Goal: Task Accomplishment & Management: Use online tool/utility

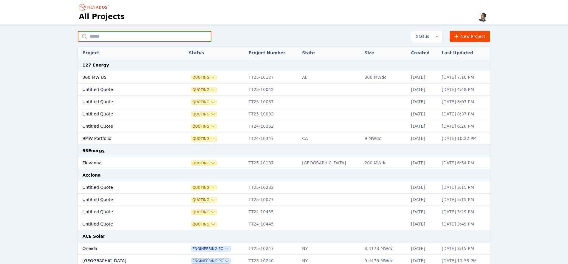
click at [121, 32] on input "text" at bounding box center [145, 36] width 134 height 11
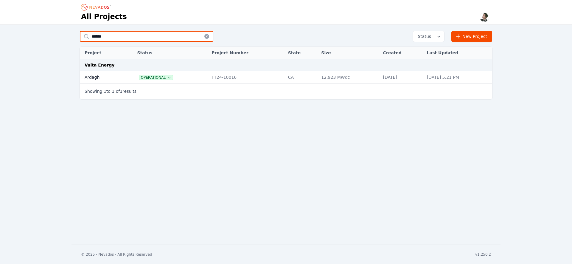
type input "******"
click at [96, 79] on td "Ardagh" at bounding box center [102, 77] width 44 height 12
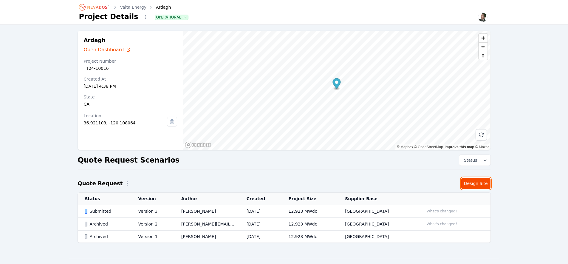
click at [476, 185] on link "Design Site" at bounding box center [475, 183] width 29 height 11
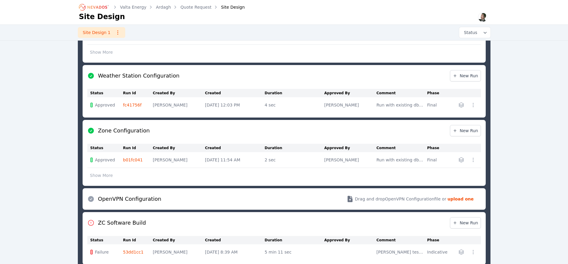
scroll to position [394, 0]
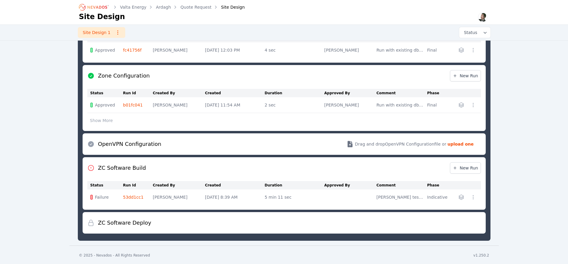
click at [132, 195] on link "53dd1cc1" at bounding box center [133, 197] width 21 height 5
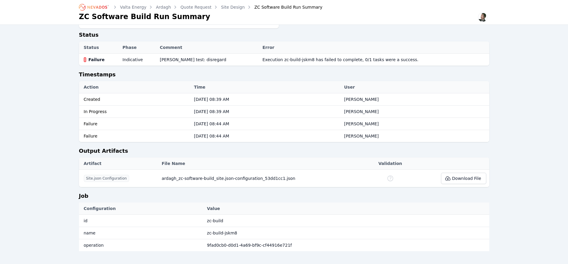
scroll to position [205, 0]
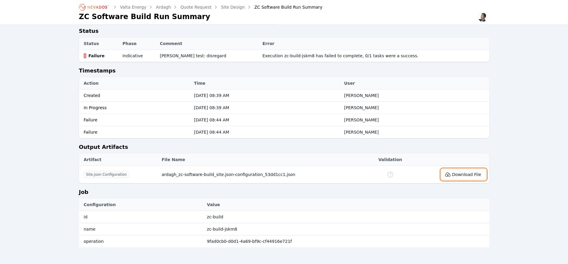
click at [448, 175] on icon at bounding box center [448, 174] width 6 height 6
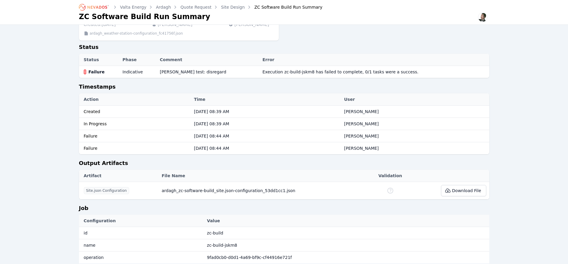
scroll to position [191, 0]
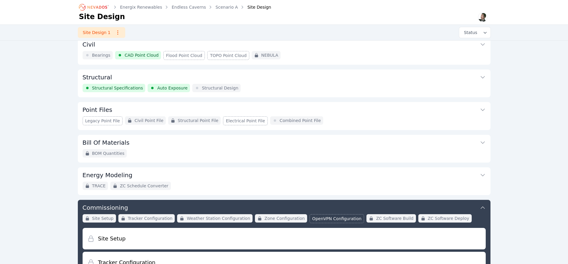
click at [239, 106] on button "Point Files" at bounding box center [284, 109] width 403 height 14
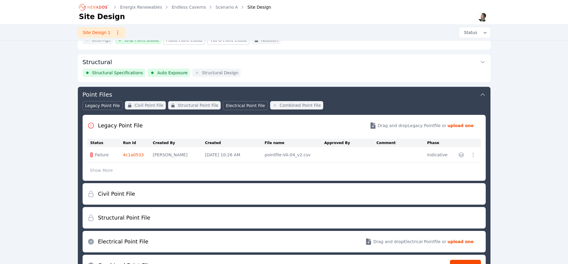
scroll to position [97, 0]
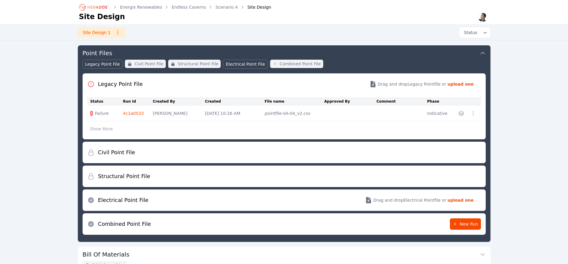
click at [141, 113] on link "4c1a0533" at bounding box center [133, 113] width 21 height 5
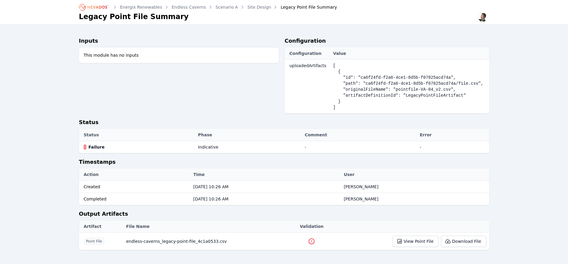
click at [313, 241] on icon at bounding box center [311, 241] width 5 height 5
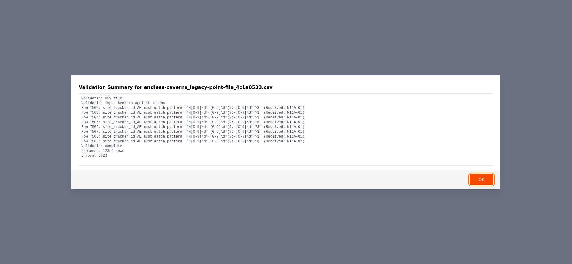
click at [475, 176] on button "OK" at bounding box center [482, 179] width 24 height 11
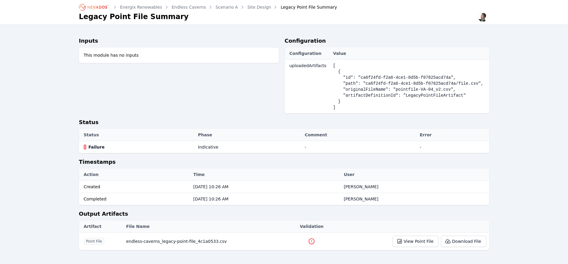
click at [169, 96] on div "Inputs This module has no inputs" at bounding box center [179, 77] width 200 height 81
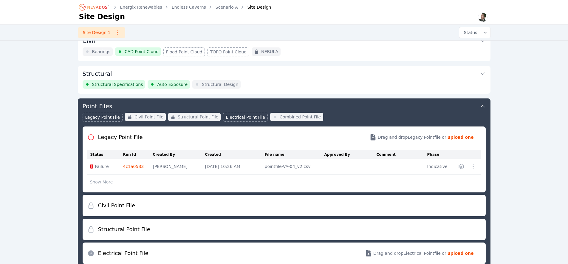
scroll to position [97, 0]
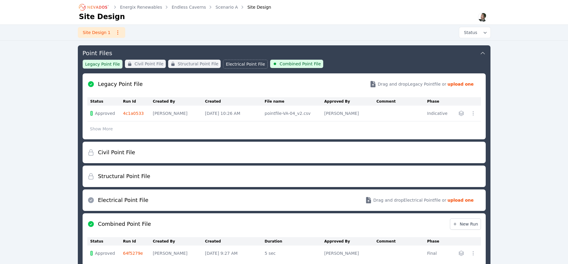
click at [93, 7] on icon "Breadcrumb" at bounding box center [97, 7] width 20 height 3
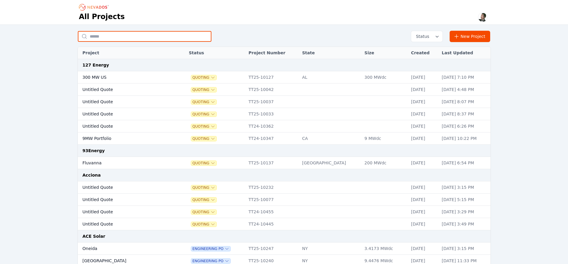
click at [107, 38] on input "text" at bounding box center [145, 36] width 134 height 11
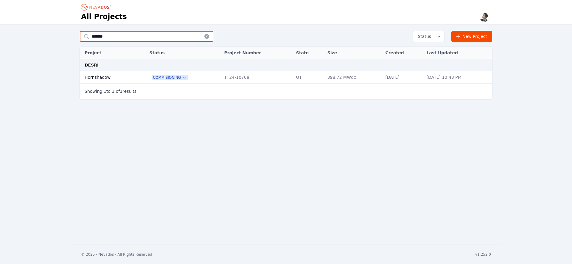
type input "*******"
click at [101, 75] on td "Hornshadow" at bounding box center [108, 77] width 57 height 12
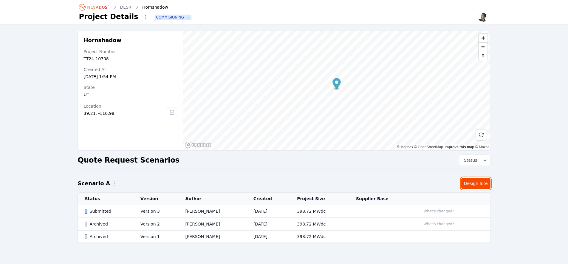
click at [473, 185] on link "Design Site" at bounding box center [475, 183] width 29 height 11
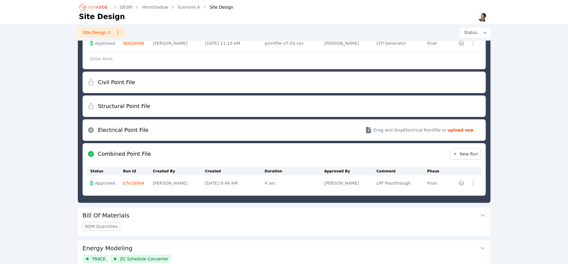
scroll to position [227, 0]
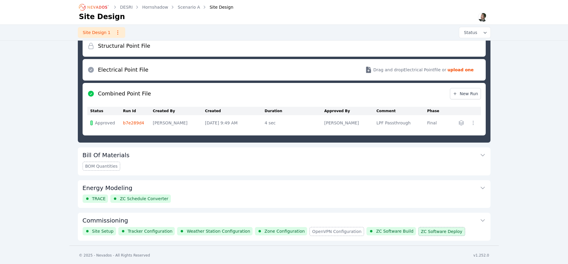
click at [261, 218] on button "Commissioning" at bounding box center [284, 220] width 403 height 14
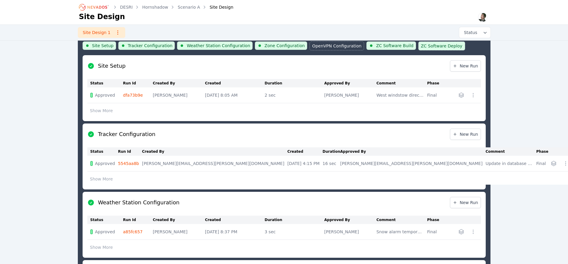
scroll to position [242, 0]
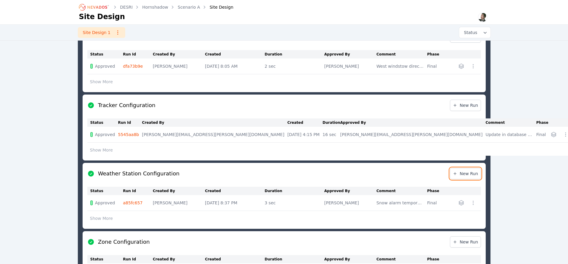
click at [466, 171] on span "New Run" at bounding box center [466, 174] width 26 height 6
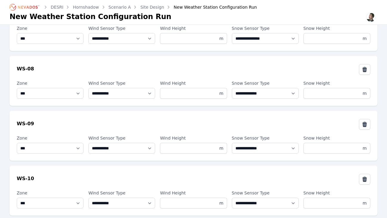
scroll to position [300, 0]
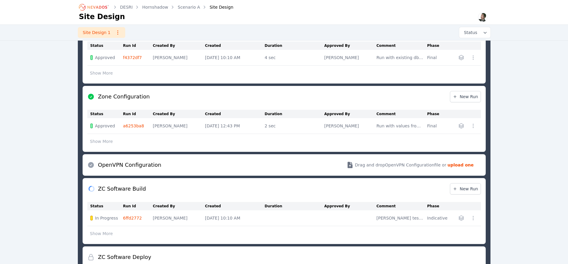
scroll to position [466, 0]
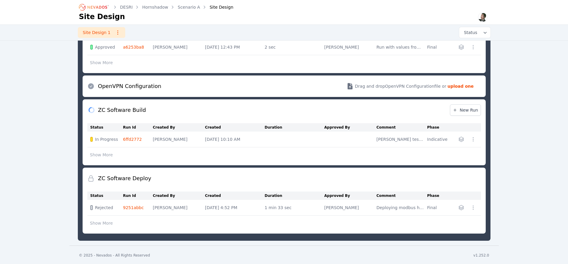
click at [130, 137] on link "6ffd2772" at bounding box center [132, 139] width 19 height 5
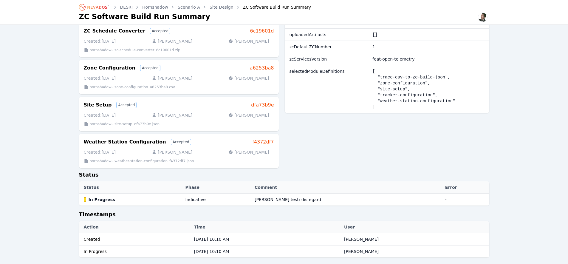
scroll to position [200, 0]
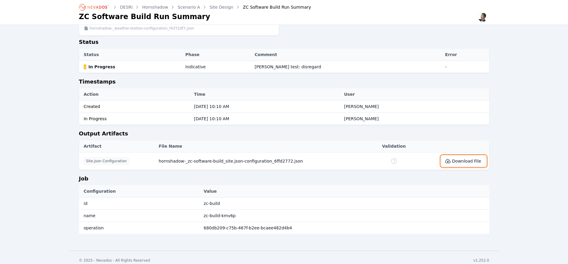
click at [472, 156] on button "Download File" at bounding box center [463, 160] width 45 height 11
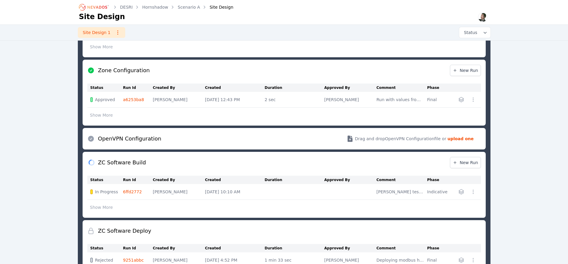
scroll to position [414, 0]
click at [102, 207] on button "Show More" at bounding box center [101, 206] width 28 height 11
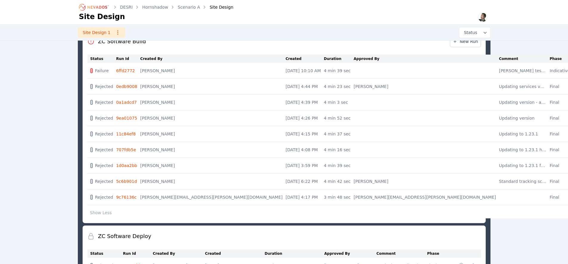
scroll to position [534, 0]
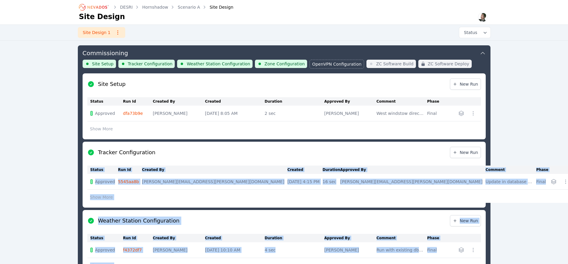
drag, startPoint x: 535, startPoint y: 194, endPoint x: 534, endPoint y: 172, distance: 22.7
click at [534, 172] on div "DESRI Hornshadow Scenario A Site Design Site Design Site Design 1 Status Design…" at bounding box center [284, 223] width 568 height 837
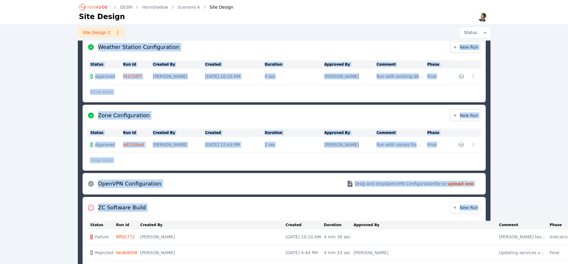
click at [525, 189] on div "DESRI Hornshadow Scenario A Site Design Site Design Site Design 1 Status Design…" at bounding box center [284, 50] width 568 height 837
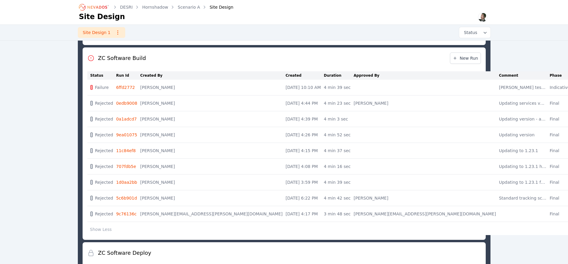
scroll to position [541, 0]
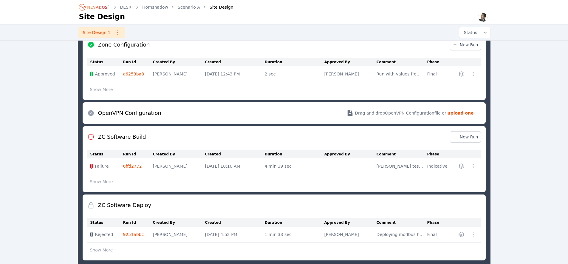
scroll to position [466, 0]
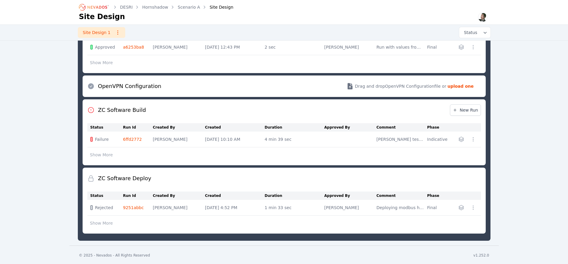
click at [92, 155] on button "Show More" at bounding box center [101, 154] width 28 height 11
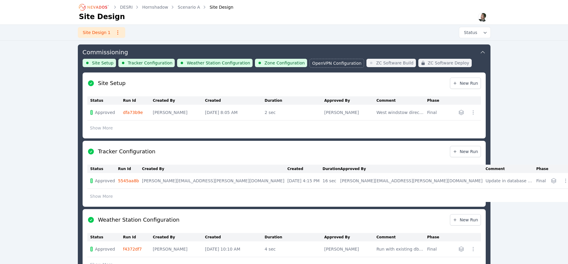
scroll to position [194, 0]
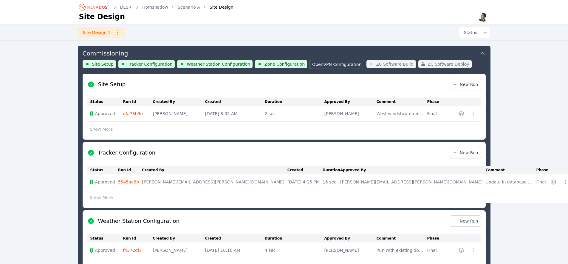
click at [45, 107] on div "DESRI Hornshadow Scenario A Site Design Site Design Site Design 1 Status Design…" at bounding box center [284, 224] width 568 height 837
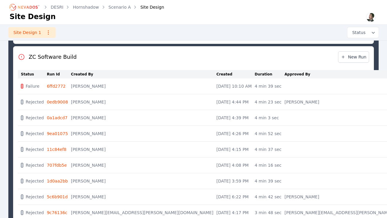
scroll to position [530, 0]
click at [55, 101] on link "0edb9008" at bounding box center [57, 101] width 21 height 5
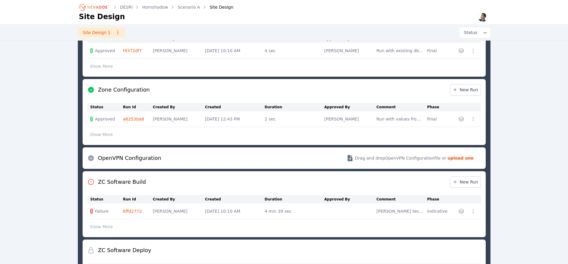
scroll to position [421, 0]
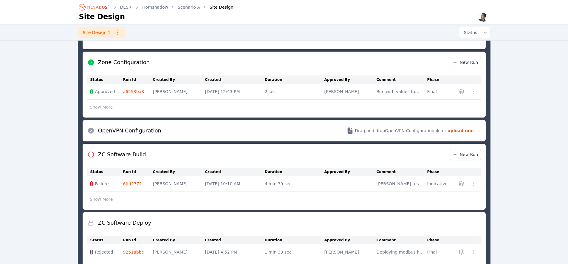
click at [132, 185] on td "6ffd2772" at bounding box center [138, 184] width 30 height 16
click at [131, 183] on link "6ffd2772" at bounding box center [132, 183] width 19 height 5
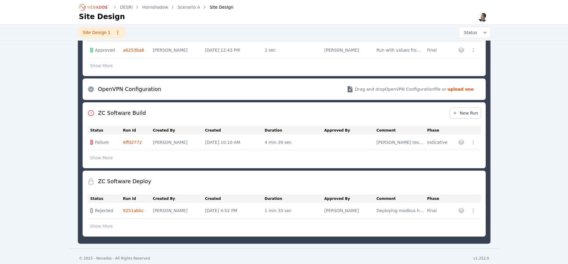
scroll to position [466, 0]
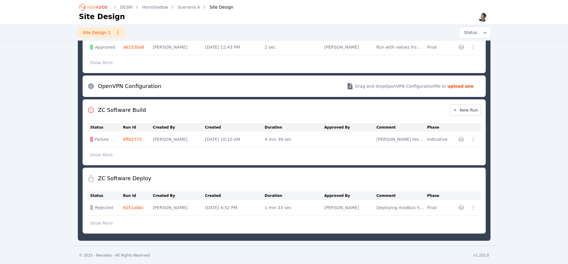
click at [102, 156] on button "Show More" at bounding box center [101, 154] width 28 height 11
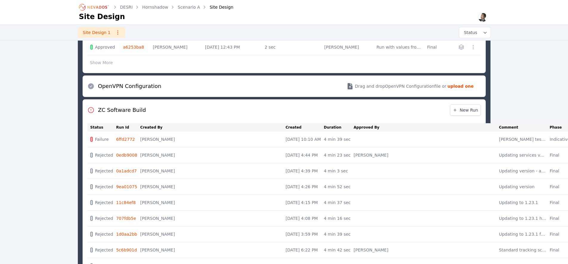
click at [135, 155] on link "0edb9008" at bounding box center [126, 155] width 21 height 5
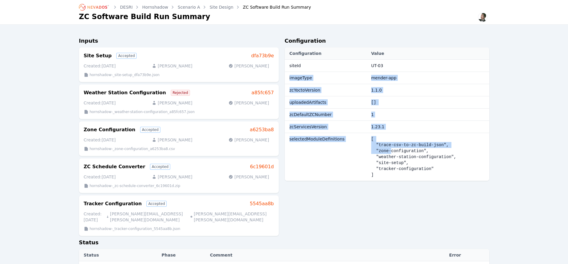
drag, startPoint x: 380, startPoint y: 65, endPoint x: 388, endPoint y: 145, distance: 80.3
click at [387, 148] on tbody "siteId UT-03 imageType mender-app zcYoctoVersion 1.1.0 uploadedArtifacts [] zcD…" at bounding box center [387, 120] width 205 height 121
click at [406, 116] on td "1" at bounding box center [428, 115] width 121 height 12
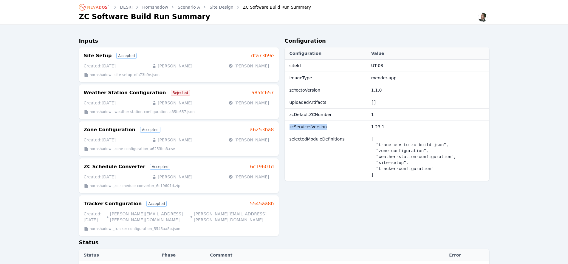
drag, startPoint x: 289, startPoint y: 126, endPoint x: 333, endPoint y: 129, distance: 43.9
click at [333, 129] on td "zcServicesVersion" at bounding box center [326, 127] width 83 height 12
click at [215, 8] on link "Site Design" at bounding box center [222, 7] width 24 height 6
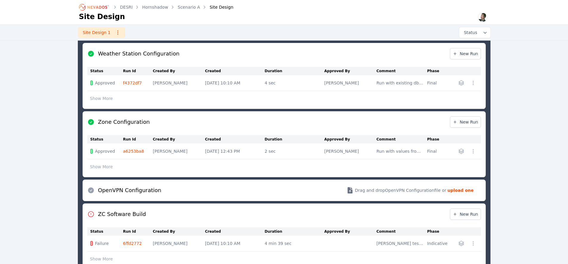
scroll to position [463, 0]
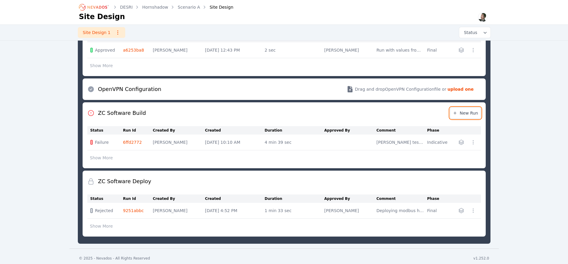
click at [470, 117] on link "New Run" at bounding box center [465, 112] width 31 height 11
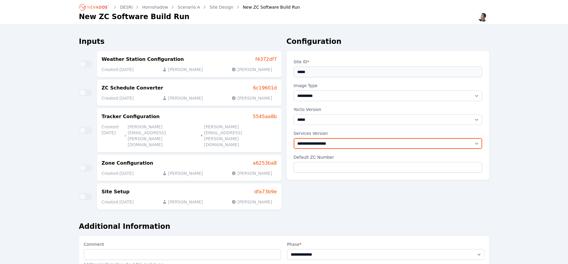
click at [451, 140] on select "**********" at bounding box center [388, 143] width 188 height 11
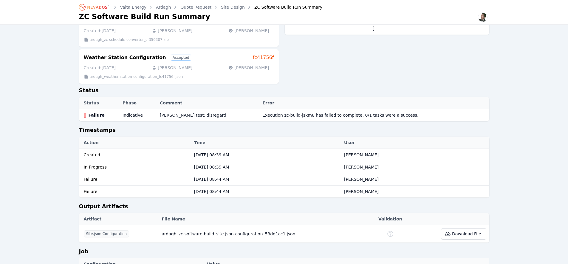
scroll to position [145, 0]
click at [390, 234] on icon at bounding box center [390, 234] width 7 height 7
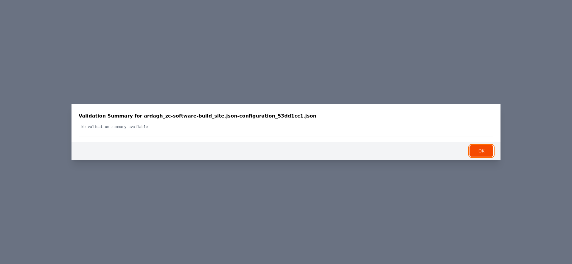
drag, startPoint x: 478, startPoint y: 152, endPoint x: 470, endPoint y: 157, distance: 9.2
click at [478, 152] on button "OK" at bounding box center [482, 150] width 24 height 11
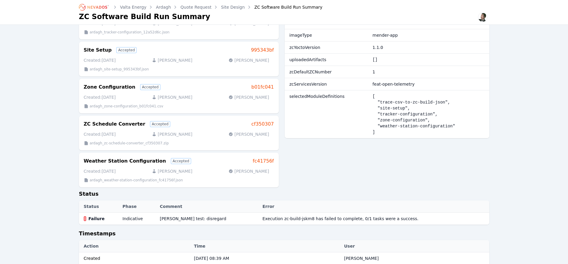
scroll to position [0, 0]
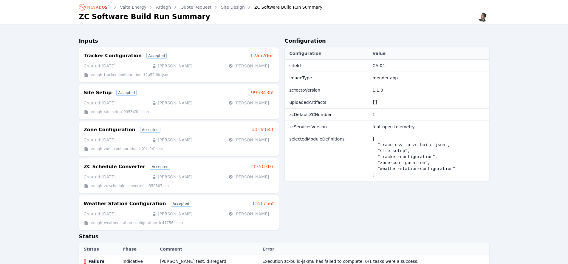
click at [239, 8] on link "Site Design" at bounding box center [233, 7] width 24 height 6
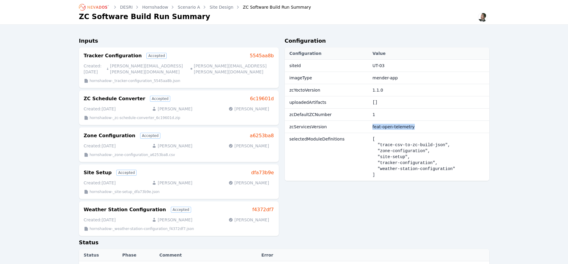
drag, startPoint x: 367, startPoint y: 127, endPoint x: 430, endPoint y: 125, distance: 62.9
click at [430, 125] on td "feat-open-telemetry" at bounding box center [429, 127] width 120 height 12
click at [219, 7] on link "Site Design" at bounding box center [222, 7] width 24 height 6
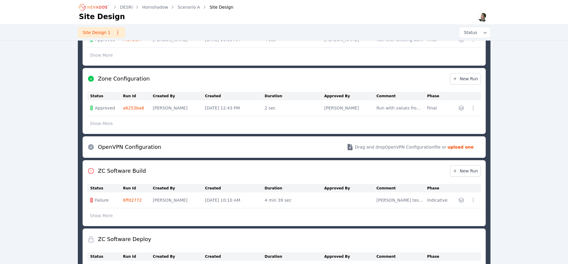
scroll to position [466, 0]
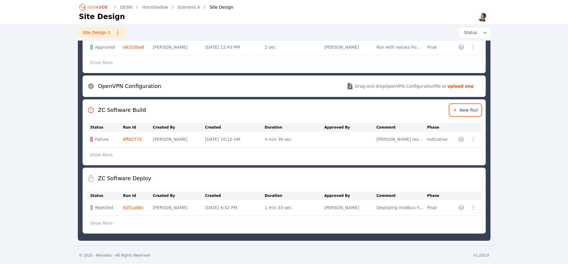
click at [462, 109] on span "New Run" at bounding box center [466, 110] width 26 height 6
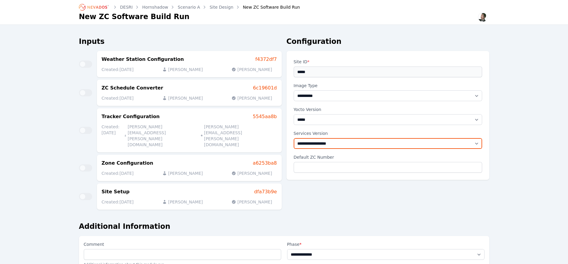
click at [481, 140] on select "**********" at bounding box center [388, 143] width 188 height 11
click at [378, 145] on select "**********" at bounding box center [388, 143] width 188 height 11
select select "******"
click at [480, 143] on select "**********" at bounding box center [388, 143] width 188 height 11
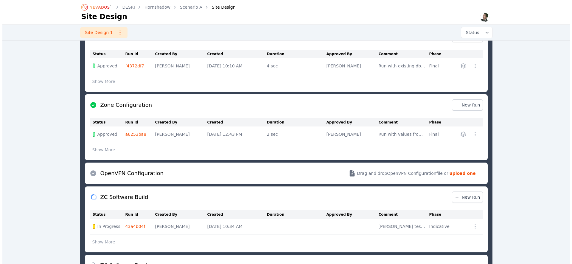
scroll to position [412, 0]
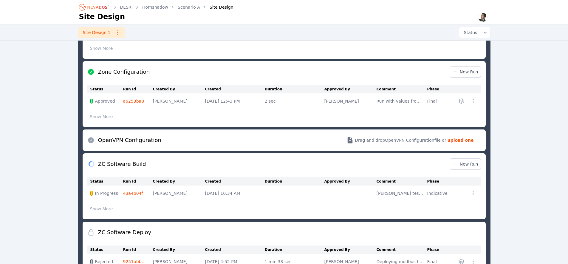
click at [106, 208] on button "Show More" at bounding box center [101, 208] width 28 height 11
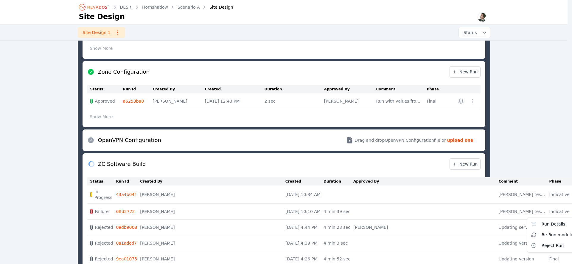
drag, startPoint x: 445, startPoint y: 228, endPoint x: 504, endPoint y: 203, distance: 64.1
click at [504, 203] on div "DESRI Hornshadow Scenario A Site Design Site Design Site Design 1 Status Design…" at bounding box center [284, 16] width 568 height 856
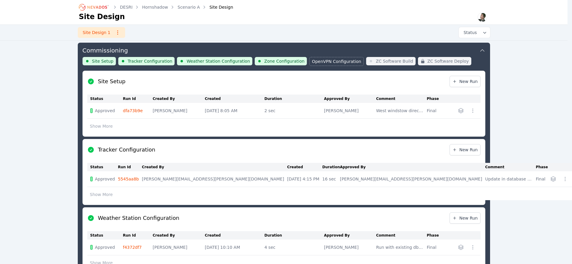
scroll to position [194, 0]
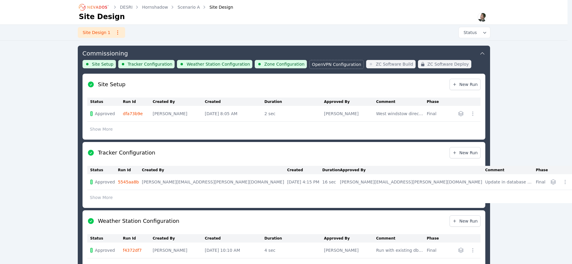
click at [73, 152] on div "Design Inputs Project Specifications Form Nevados Specifications Horizon API Ci…" at bounding box center [283, 253] width 429 height 807
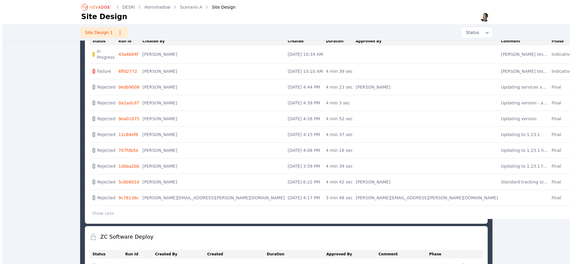
scroll to position [506, 0]
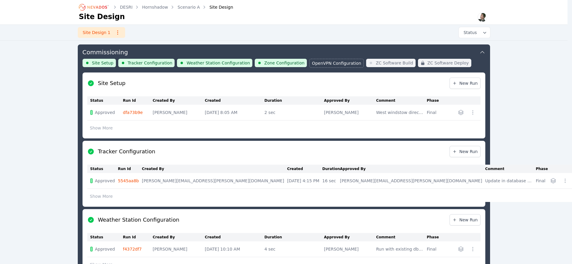
scroll to position [194, 0]
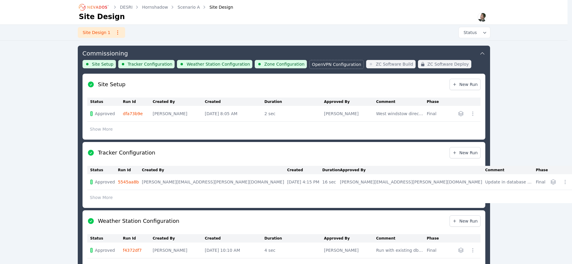
click at [521, 173] on div "DESRI Hornshadow Scenario A Site Design Site Design Site Design 1 Status Design…" at bounding box center [284, 234] width 568 height 856
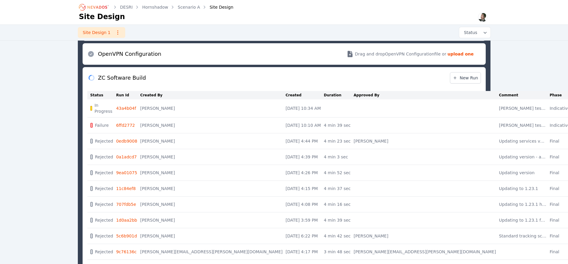
scroll to position [504, 0]
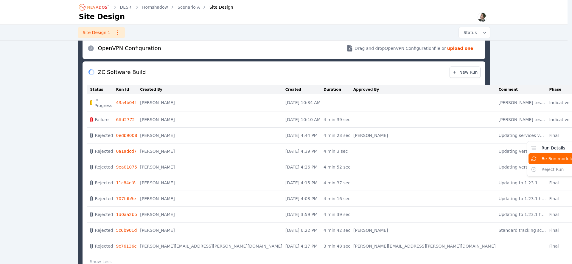
click at [542, 156] on span "Re-Run module" at bounding box center [558, 159] width 32 height 6
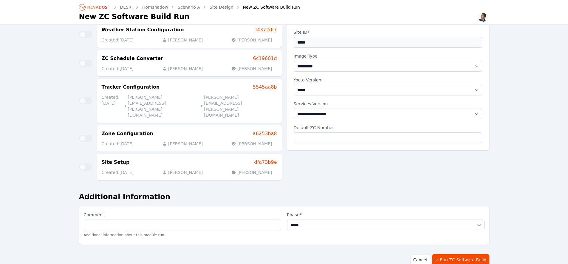
scroll to position [44, 0]
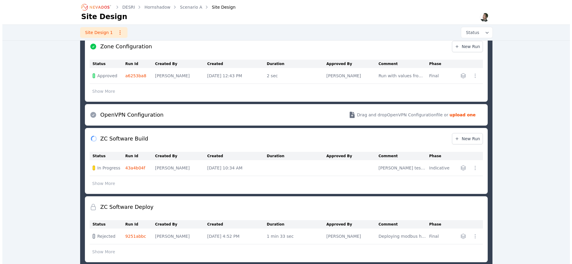
scroll to position [466, 0]
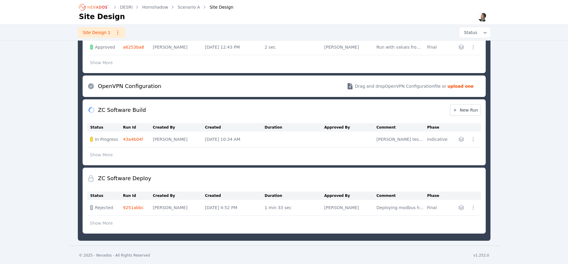
click at [98, 154] on button "Show More" at bounding box center [101, 154] width 28 height 11
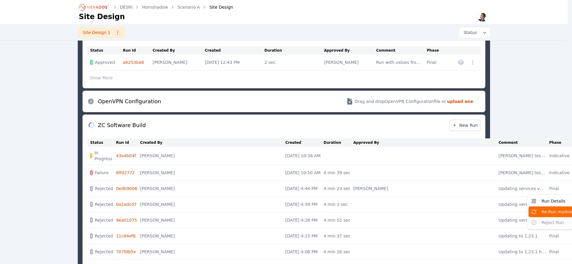
click at [437, 192] on table "Status Run Id Created By Created Duration Approved By Comment Phase In Progress…" at bounding box center [342, 229] width 510 height 182
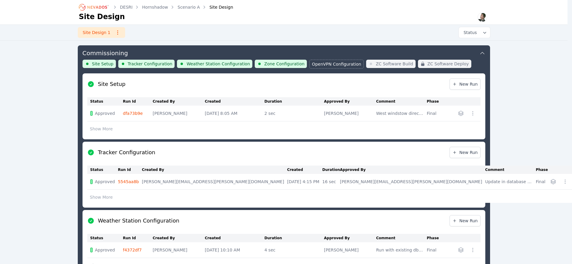
scroll to position [194, 0]
click at [48, 182] on div "DESRI Hornshadow Scenario A Site Design Site Design Site Design 1 Status Design…" at bounding box center [284, 234] width 568 height 856
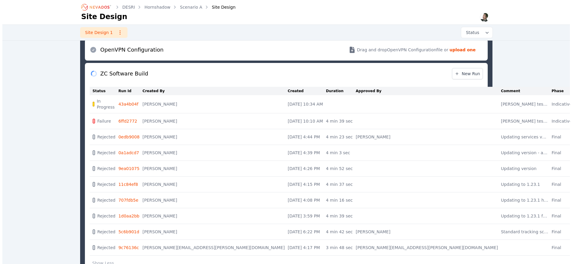
scroll to position [504, 0]
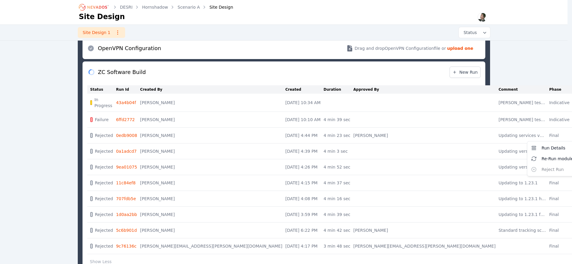
click at [542, 156] on span "Re-Run module" at bounding box center [558, 159] width 32 height 6
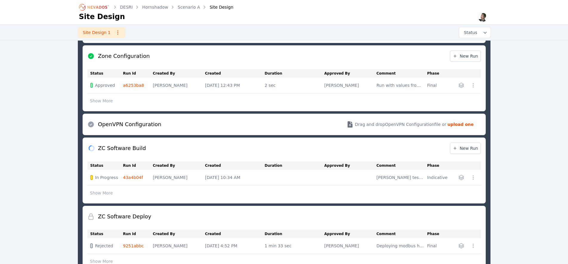
scroll to position [466, 0]
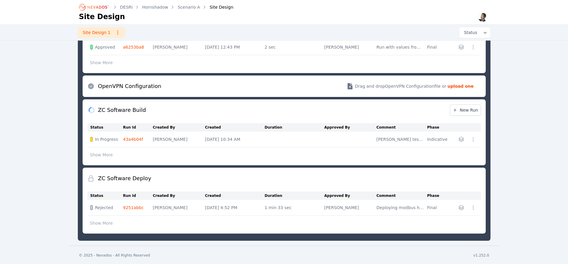
click at [103, 154] on button "Show More" at bounding box center [101, 154] width 28 height 11
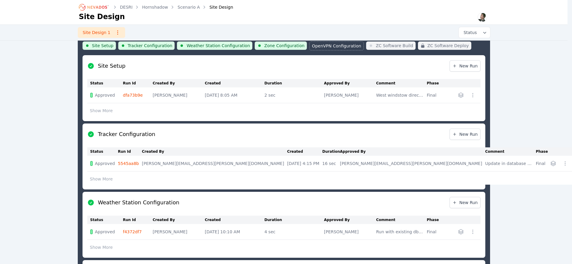
scroll to position [194, 0]
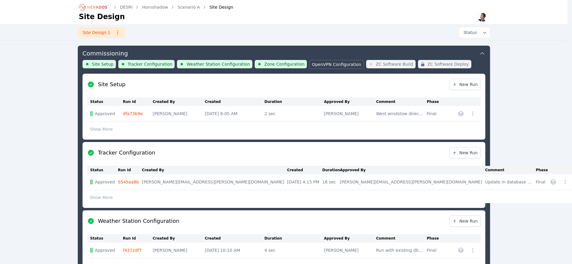
click at [492, 207] on div "Design Inputs Project Specifications Form Nevados Specifications Horizon API Ci…" at bounding box center [283, 253] width 429 height 807
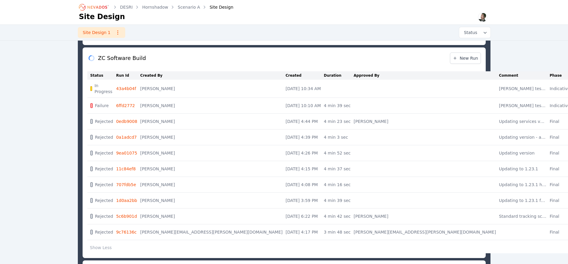
scroll to position [551, 0]
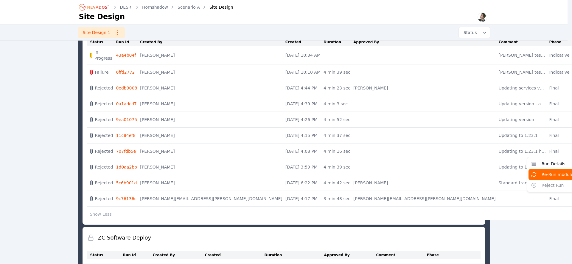
click at [542, 172] on span "Re-Run module" at bounding box center [558, 174] width 32 height 6
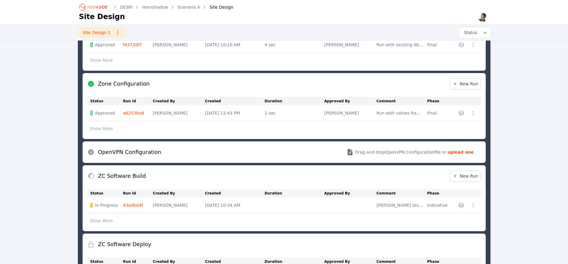
scroll to position [466, 0]
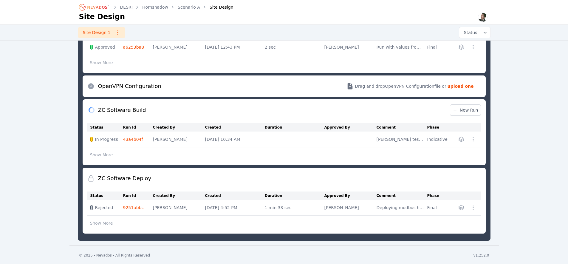
click at [131, 139] on link "43a4b04f" at bounding box center [133, 139] width 20 height 5
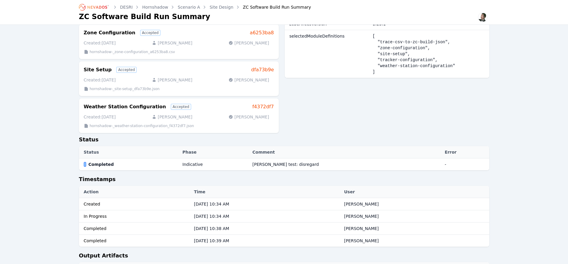
scroll to position [11, 0]
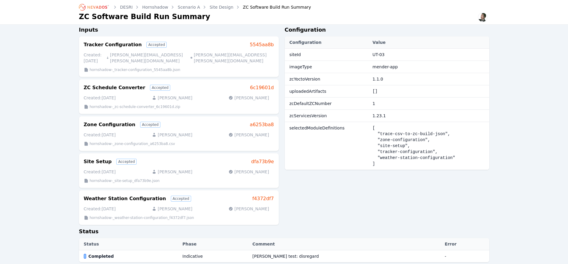
click at [224, 6] on link "Site Design" at bounding box center [222, 7] width 24 height 6
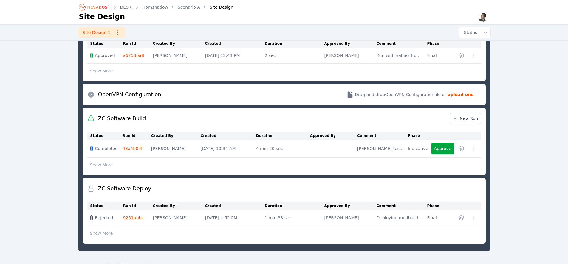
scroll to position [467, 0]
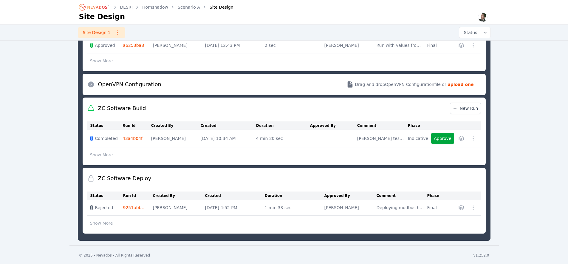
click at [140, 139] on link "43a4b04f" at bounding box center [133, 138] width 20 height 5
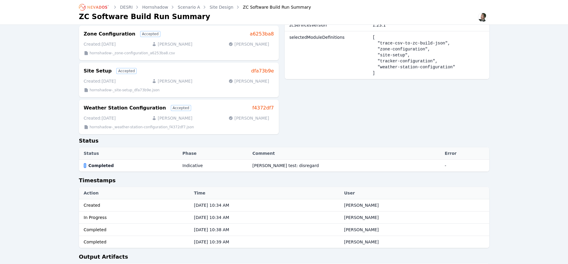
scroll to position [196, 0]
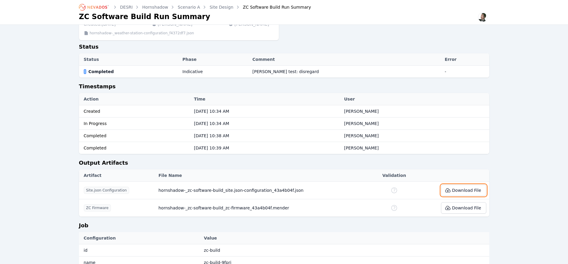
click at [466, 185] on button "Download File" at bounding box center [463, 190] width 45 height 11
click at [220, 8] on link "Site Design" at bounding box center [222, 7] width 24 height 6
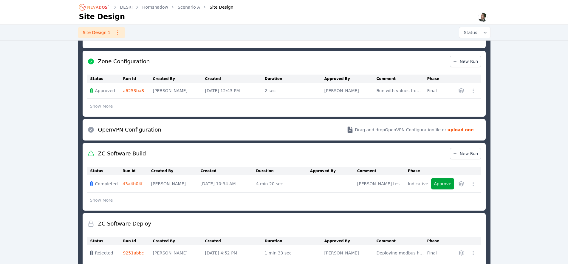
scroll to position [467, 0]
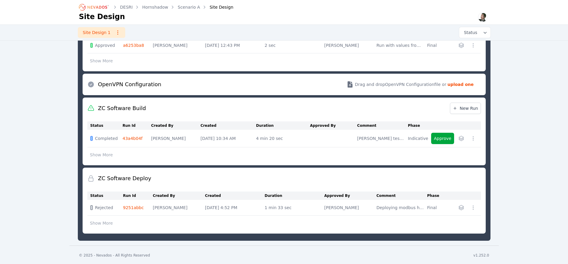
click at [132, 138] on link "43a4b04f" at bounding box center [133, 138] width 20 height 5
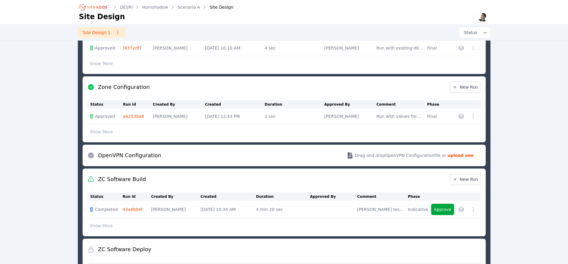
scroll to position [467, 0]
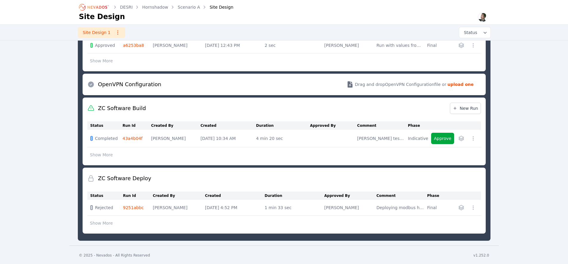
click at [99, 155] on button "Show More" at bounding box center [101, 154] width 28 height 11
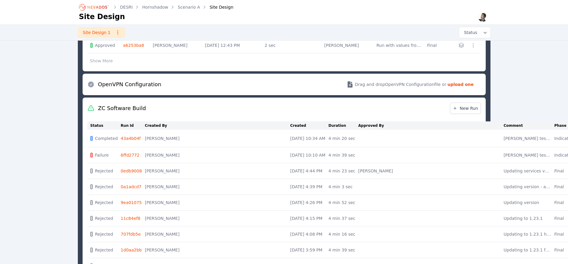
click at [132, 170] on link "0edb9008" at bounding box center [131, 170] width 21 height 5
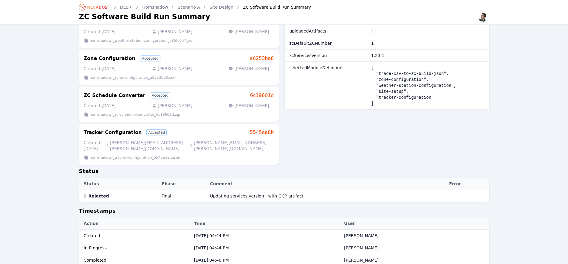
scroll to position [60, 0]
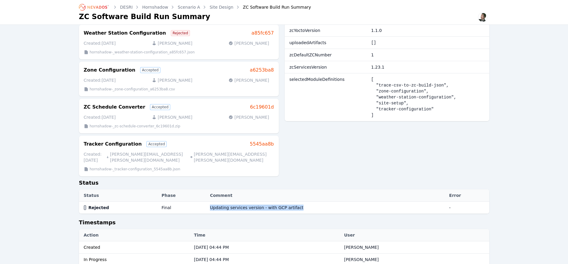
drag, startPoint x: 211, startPoint y: 201, endPoint x: 302, endPoint y: 202, distance: 91.5
click at [302, 202] on tr "Rejected Final Updating services version - with GCP artifact -" at bounding box center [284, 208] width 410 height 12
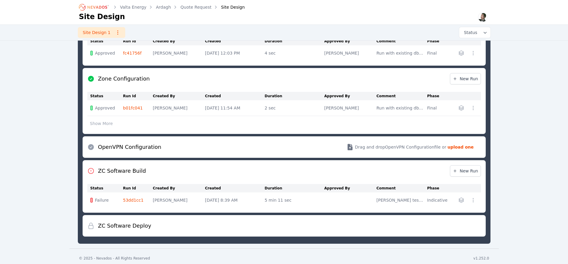
scroll to position [394, 0]
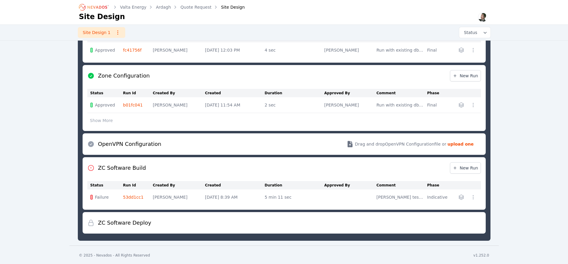
click at [131, 195] on link "53dd1cc1" at bounding box center [133, 197] width 21 height 5
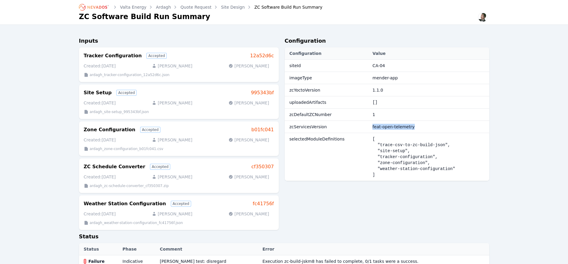
drag, startPoint x: 366, startPoint y: 126, endPoint x: 434, endPoint y: 124, distance: 67.7
click at [434, 124] on td "feat-open-telemetry" at bounding box center [429, 127] width 120 height 12
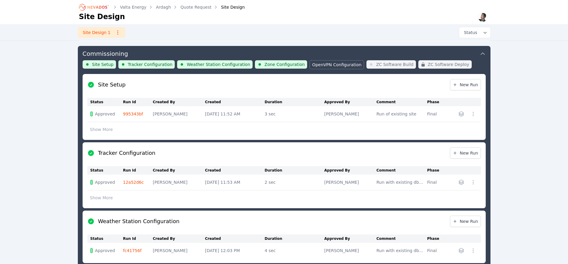
scroll to position [194, 0]
